Goal: Find specific page/section: Find specific page/section

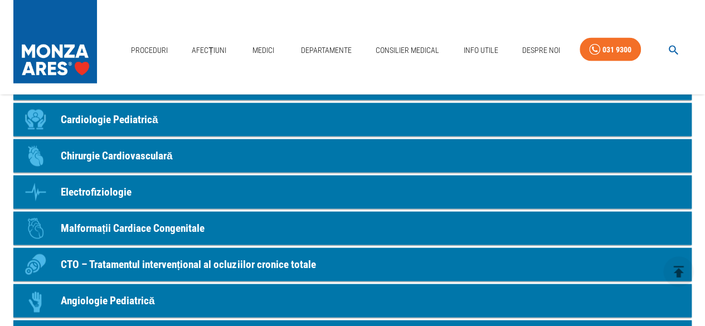
scroll to position [1059, 0]
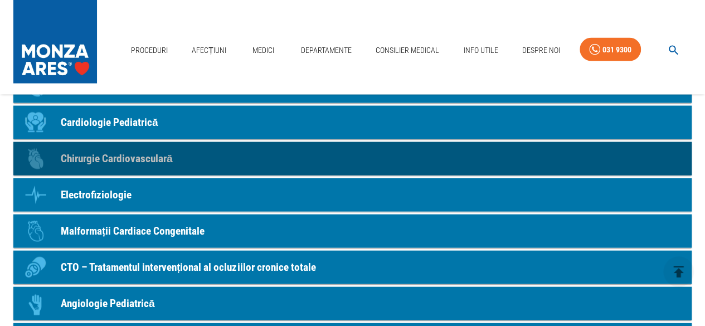
click at [90, 157] on p "Chirurgie Cardiovasculară" at bounding box center [117, 159] width 112 height 16
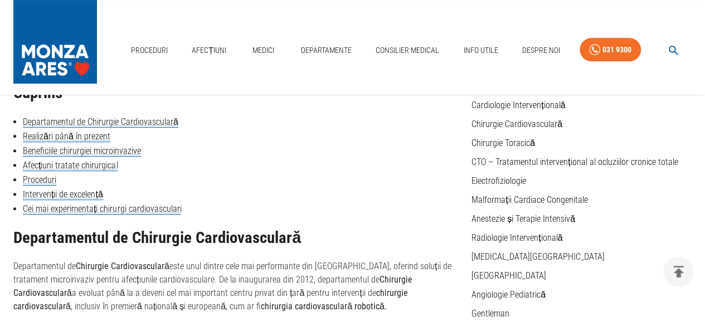
scroll to position [111, 0]
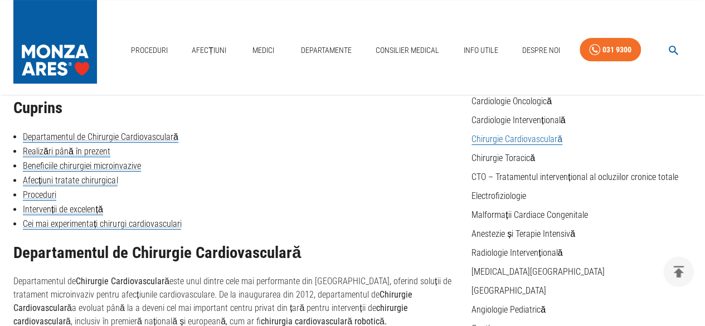
click at [526, 140] on link "Chirurgie Cardiovasculară" at bounding box center [516, 139] width 91 height 11
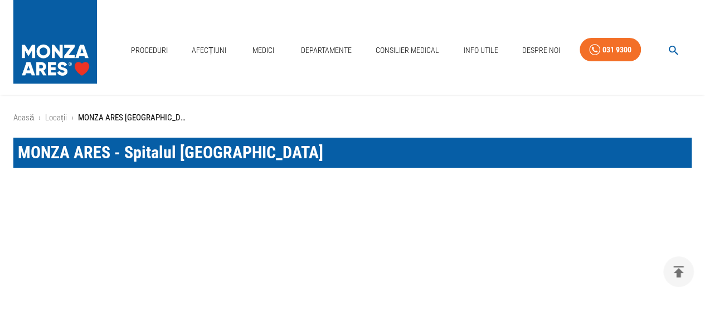
scroll to position [1059, 0]
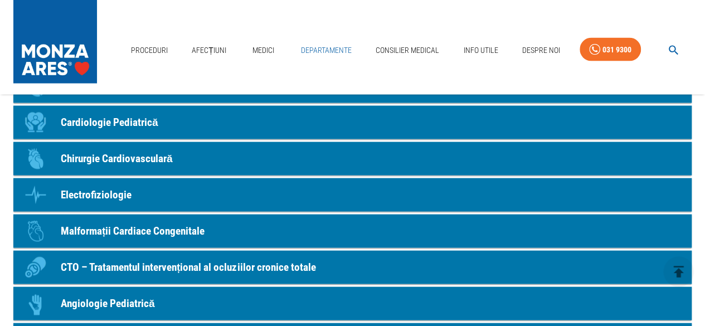
click at [338, 50] on link "Departamente" at bounding box center [326, 50] width 60 height 23
